Goal: Information Seeking & Learning: Learn about a topic

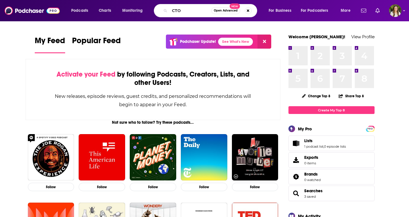
type input "CTO"
click at [198, 10] on input "CTO" at bounding box center [191, 10] width 42 height 9
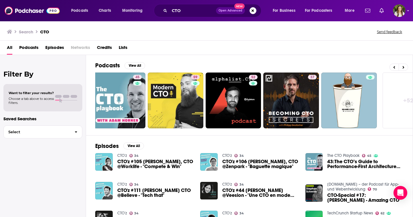
scroll to position [0, 187]
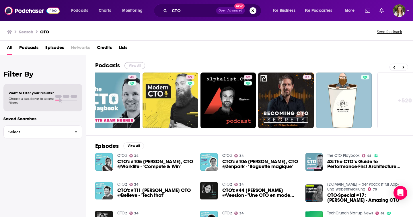
click at [135, 65] on button "View All" at bounding box center [135, 65] width 21 height 7
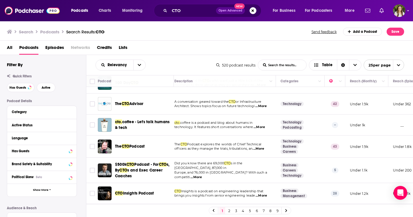
scroll to position [167, 4]
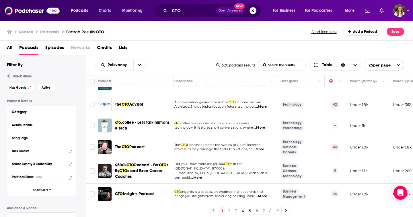
click at [162, 133] on td "cto. coffee - Let's talk humans & tech" at bounding box center [136, 125] width 76 height 21
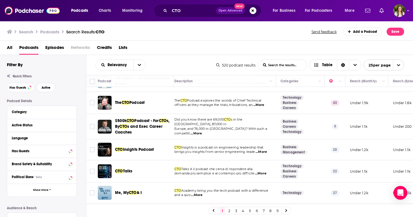
scroll to position [215, 4]
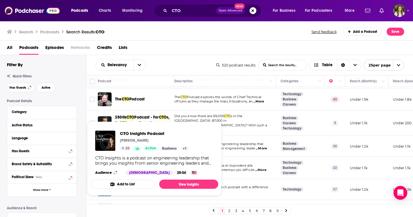
click at [174, 48] on div "All Podcasts Episodes Networks Credits Lists" at bounding box center [208, 49] width 402 height 12
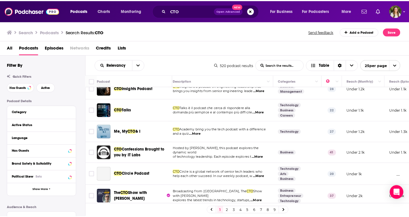
scroll to position [276, 4]
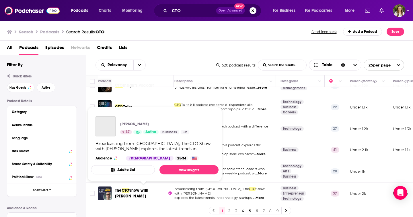
click at [144, 190] on span "Show with [PERSON_NAME]" at bounding box center [132, 193] width 34 height 11
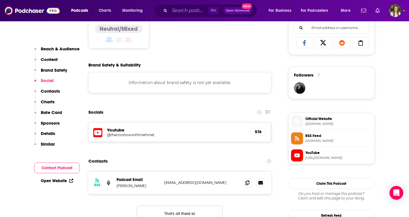
scroll to position [375, 0]
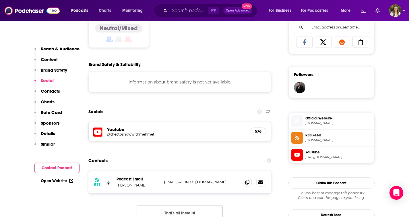
click at [323, 125] on span "[DOMAIN_NAME]" at bounding box center [339, 123] width 67 height 4
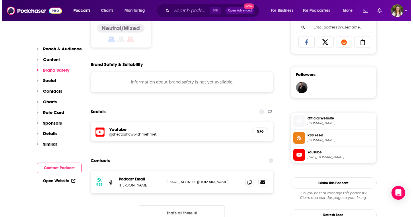
scroll to position [0, 0]
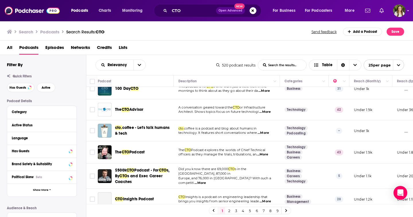
scroll to position [168, 0]
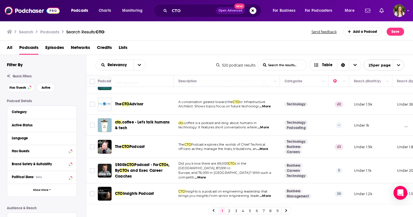
click at [46, 93] on div "Filter By Quick Filters Has Guests Active Podcast Details Category Active Statu…" at bounding box center [46, 187] width 79 height 250
click at [46, 89] on span "Active" at bounding box center [46, 87] width 9 height 3
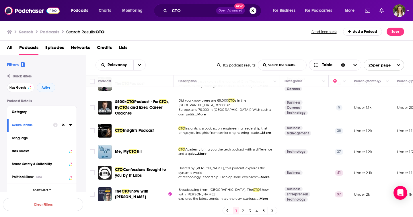
click at [172, 65] on div "Relevancy List Search Input Search the results... Table" at bounding box center [157, 64] width 122 height 11
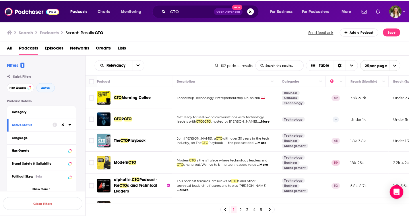
scroll to position [1, 0]
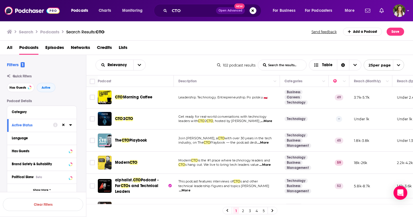
click at [139, 135] on div "The CTO Playbook" at bounding box center [145, 140] width 60 height 14
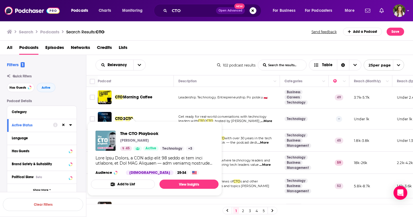
click at [131, 138] on div "The CTO Playbook [PERSON_NAME] 45 Active Technology + 3" at bounding box center [157, 140] width 74 height 20
click at [132, 133] on span "The CTO Playbook" at bounding box center [157, 132] width 74 height 5
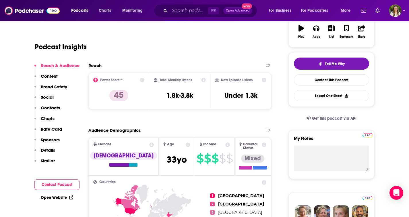
scroll to position [51, 0]
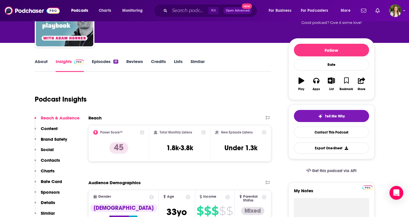
click at [100, 64] on link "Episodes 61" at bounding box center [105, 65] width 26 height 13
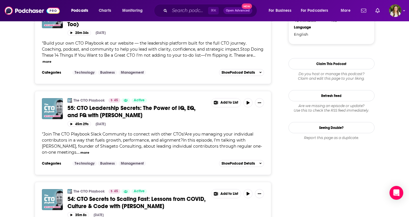
scroll to position [617, 0]
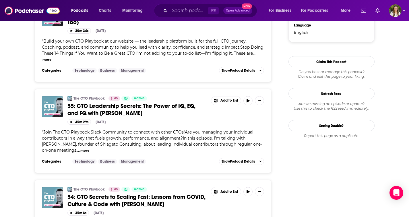
click at [80, 148] on button "more" at bounding box center [84, 150] width 9 height 5
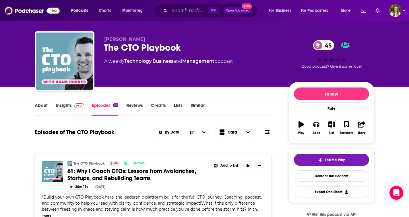
scroll to position [11, 0]
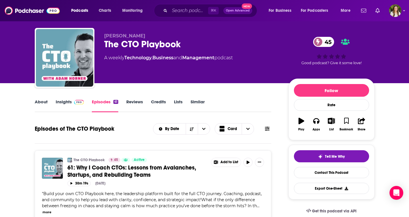
click at [61, 100] on link "Insights" at bounding box center [70, 105] width 28 height 13
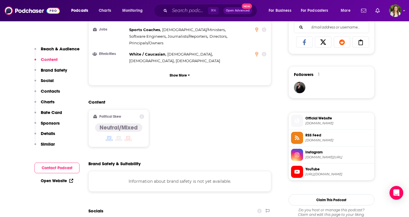
scroll to position [376, 0]
click at [321, 171] on span "YouTube" at bounding box center [339, 168] width 67 height 5
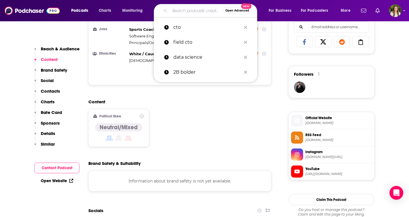
click at [175, 10] on input "Search podcasts, credits, & more..." at bounding box center [196, 10] width 53 height 9
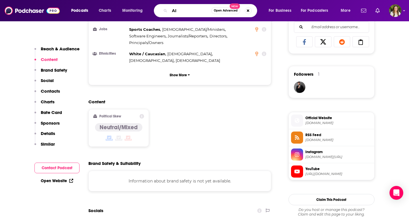
type input "AI"
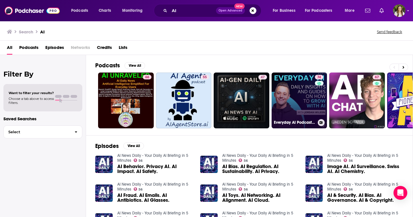
click at [289, 117] on link "74 Everyday AI Podcast – An AI and ChatGPT Podcast" at bounding box center [300, 100] width 56 height 56
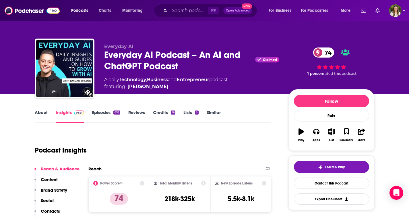
click at [46, 115] on link "About" at bounding box center [41, 115] width 13 height 13
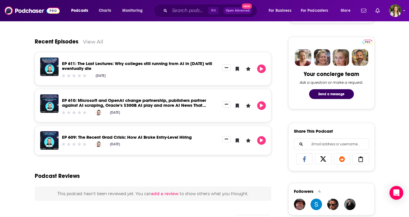
scroll to position [264, 0]
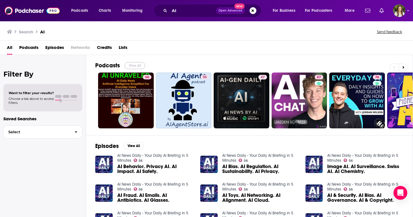
click at [139, 66] on button "View All" at bounding box center [135, 65] width 21 height 7
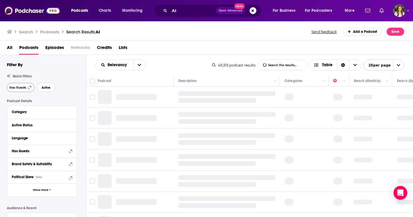
drag, startPoint x: 44, startPoint y: 90, endPoint x: 20, endPoint y: 87, distance: 24.3
click at [44, 90] on button "Active" at bounding box center [46, 87] width 19 height 9
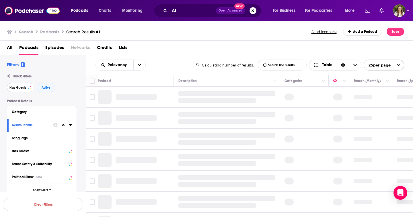
click at [20, 87] on span "Has Guests" at bounding box center [17, 87] width 17 height 3
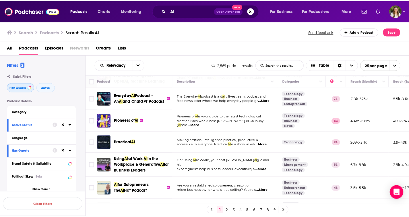
scroll to position [24, 0]
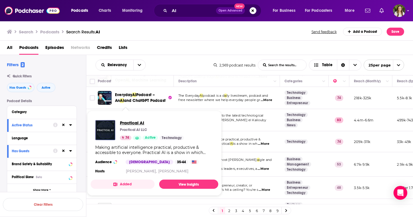
click at [135, 123] on span "Practical AI" at bounding box center [152, 122] width 64 height 5
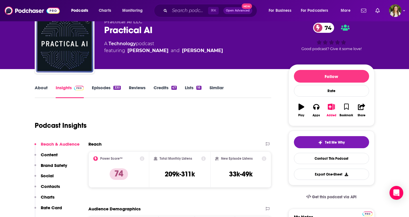
scroll to position [18, 0]
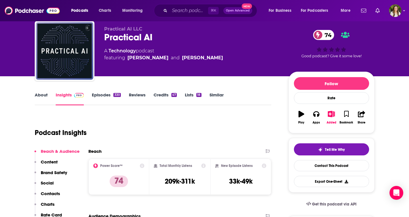
click at [41, 94] on link "About" at bounding box center [41, 98] width 13 height 13
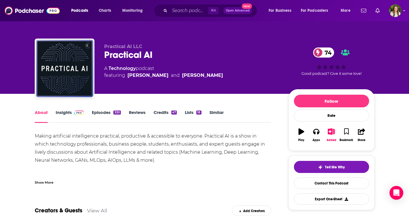
click at [67, 112] on link "Insights" at bounding box center [70, 115] width 28 height 13
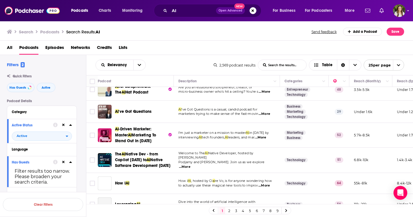
scroll to position [124, 0]
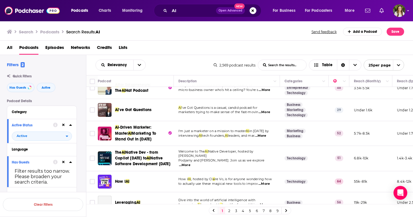
click at [230, 57] on div "Relevancy List Search Input Search the results... Table 2,569 podcast results L…" at bounding box center [249, 65] width 327 height 20
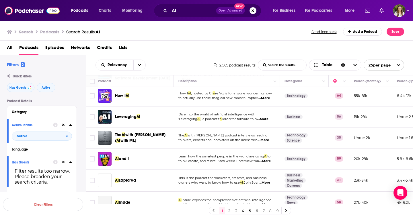
scroll to position [211, 0]
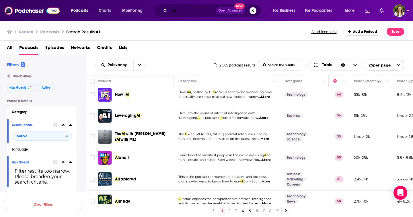
click at [180, 9] on input "AI" at bounding box center [193, 10] width 47 height 9
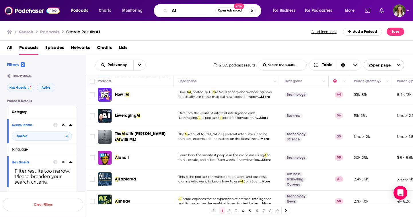
click at [180, 9] on input "AI" at bounding box center [193, 10] width 46 height 9
type input "d"
type input "field cto"
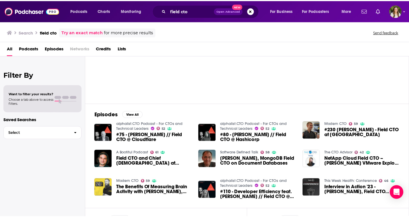
scroll to position [34, 0]
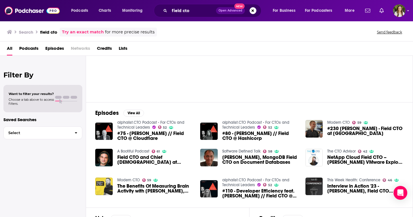
click at [140, 125] on link "alphalist.CTO Podcast - For CTOs and Technical Leaders" at bounding box center [150, 125] width 67 height 10
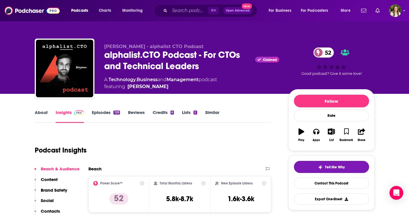
click at [36, 116] on link "About" at bounding box center [41, 115] width 13 height 13
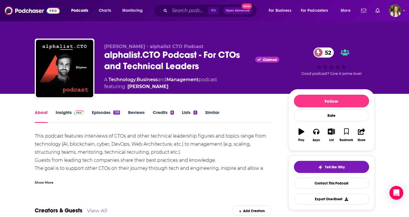
click at [80, 110] on span at bounding box center [79, 111] width 10 height 5
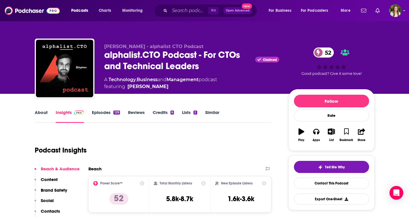
click at [44, 114] on link "About" at bounding box center [41, 115] width 13 height 13
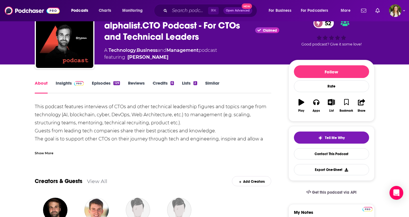
scroll to position [31, 0]
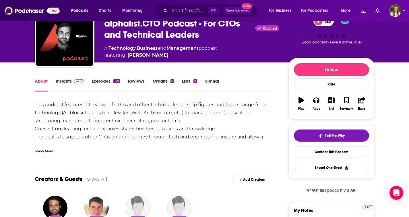
click at [106, 83] on link "Episodes 129" at bounding box center [106, 84] width 28 height 13
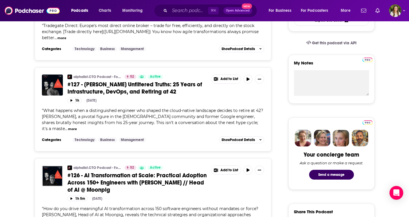
scroll to position [179, 0]
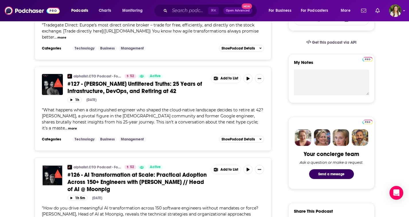
click at [66, 131] on div "" What happens when a distinguished engineer who shaped the cloud-native landsc…" at bounding box center [153, 119] width 223 height 24
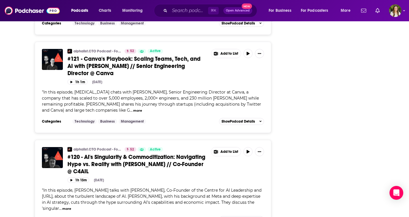
scroll to position [766, 0]
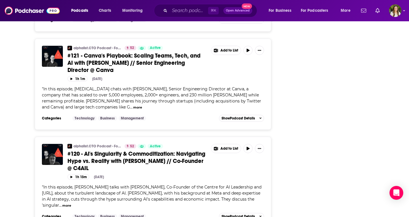
click at [201, 96] on span "In this episode, [MEDICAL_DATA] chats with [PERSON_NAME], Senior Engineering Di…" at bounding box center [151, 97] width 219 height 23
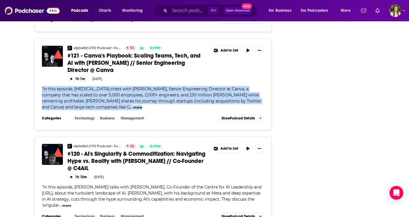
click at [201, 96] on span "In this episode, [MEDICAL_DATA] chats with [PERSON_NAME], Senior Engineering Di…" at bounding box center [151, 97] width 219 height 23
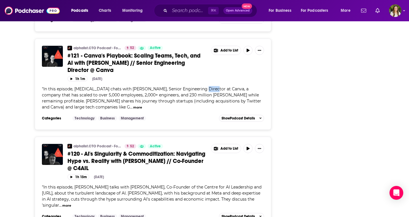
click at [201, 96] on span "In this episode, [MEDICAL_DATA] chats with [PERSON_NAME], Senior Engineering Di…" at bounding box center [151, 97] width 219 height 23
click at [136, 94] on span "In this episode, [MEDICAL_DATA] chats with [PERSON_NAME], Senior Engineering Di…" at bounding box center [151, 97] width 219 height 23
drag, startPoint x: 137, startPoint y: 95, endPoint x: 210, endPoint y: 95, distance: 73.2
click at [210, 95] on span "In this episode, [MEDICAL_DATA] chats with [PERSON_NAME], Senior Engineering Di…" at bounding box center [151, 97] width 219 height 23
copy span "Senior Engineering Director at [GEOGRAPHIC_DATA]"
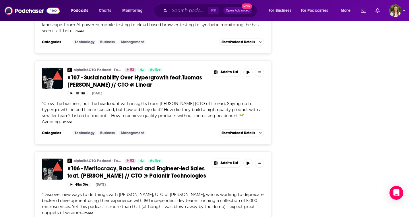
scroll to position [2060, 0]
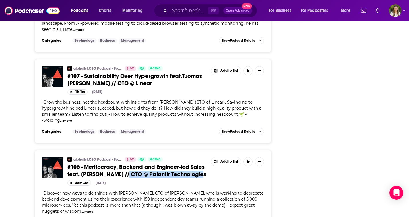
drag, startPoint x: 208, startPoint y: 144, endPoint x: 126, endPoint y: 140, distance: 82.8
click at [126, 157] on div "alphalist.CTO Podcast - For CTOs and Technical Leaders 52 Active #106 - Meritoc…" at bounding box center [165, 168] width 197 height 23
copy span "CTO @ Palantir Technologies"
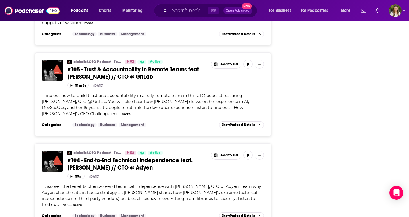
scroll to position [2255, 0]
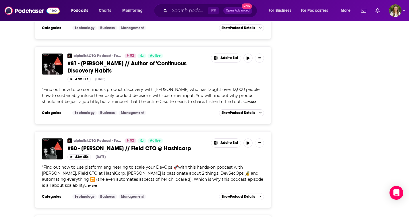
scroll to position [4428, 0]
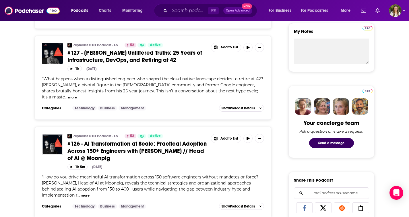
scroll to position [0, 0]
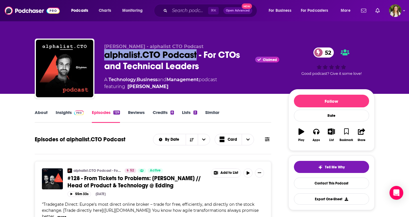
drag, startPoint x: 101, startPoint y: 53, endPoint x: 198, endPoint y: 57, distance: 96.6
click at [198, 57] on div "[PERSON_NAME] - alphalist CTO Podcast alphalist.CTO Podcast - For CTOs and Tech…" at bounding box center [205, 69] width 340 height 62
copy h2 "alphalist.CTO Podcast"
click at [35, 112] on link "About" at bounding box center [41, 115] width 13 height 13
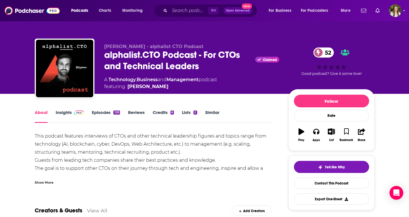
click at [69, 114] on link "Insights" at bounding box center [70, 115] width 28 height 13
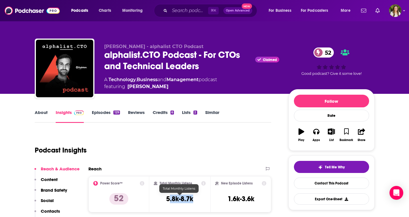
drag, startPoint x: 159, startPoint y: 204, endPoint x: 168, endPoint y: 199, distance: 10.7
click at [168, 198] on div "Total Monthly Listens 5.8k-8.7k" at bounding box center [180, 194] width 52 height 26
copy div "5.8k-8.7k"
click at [38, 113] on link "About" at bounding box center [41, 115] width 13 height 13
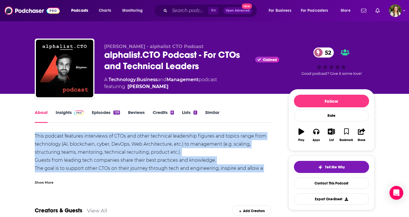
drag, startPoint x: 33, startPoint y: 134, endPoint x: 182, endPoint y: 175, distance: 154.2
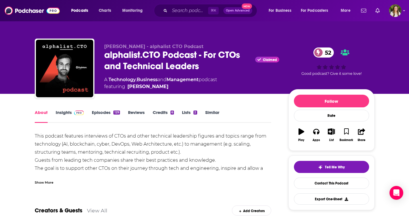
click at [38, 183] on div "Show More" at bounding box center [44, 181] width 19 height 5
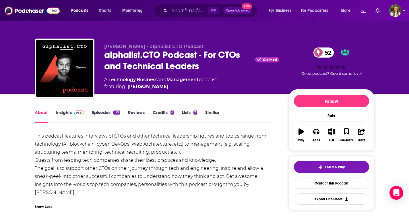
drag, startPoint x: 142, startPoint y: 191, endPoint x: -3, endPoint y: 136, distance: 154.7
click at [0, 136] on html "Podcasts Charts Monitoring ⌘ K Open Advanced New For Business For Podcasters Mo…" at bounding box center [204, 108] width 409 height 217
copy div "This podcast features interviews of CTOs and other technical leadership figures…"
